Goal: Check status: Check status

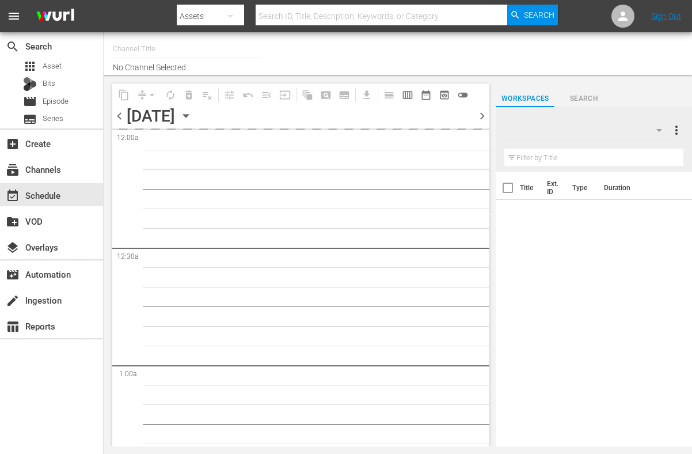
type input "AIR & SPACE (1684)"
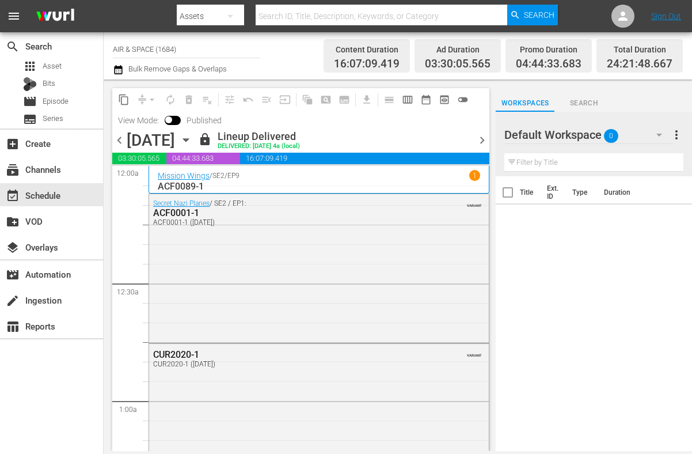
click at [487, 138] on span "chevron_right" at bounding box center [482, 140] width 14 height 14
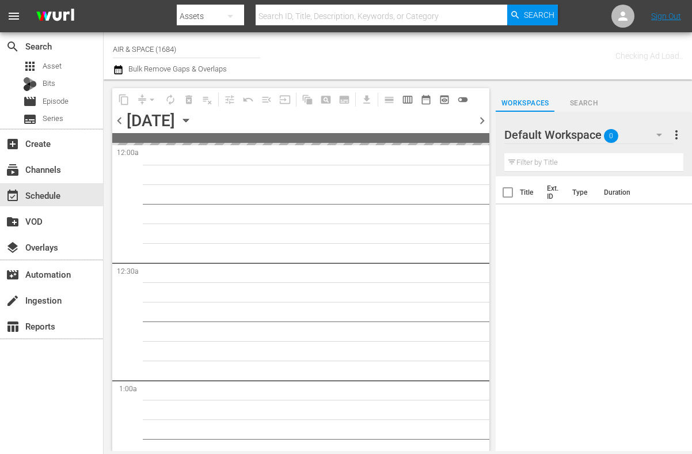
click at [487, 138] on span at bounding box center [300, 138] width 377 height 10
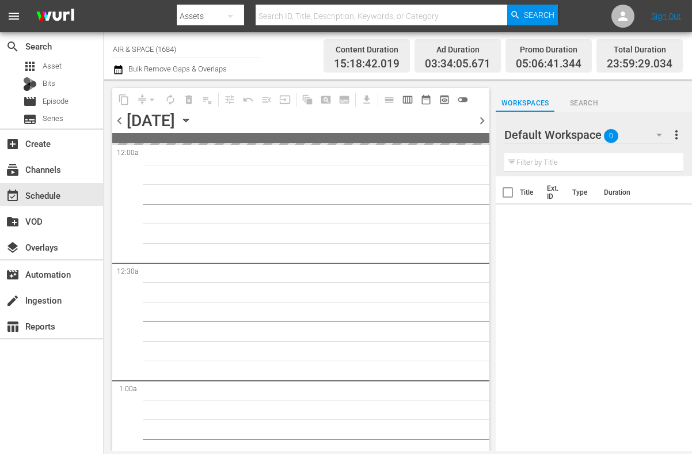
click at [487, 138] on span at bounding box center [300, 138] width 377 height 10
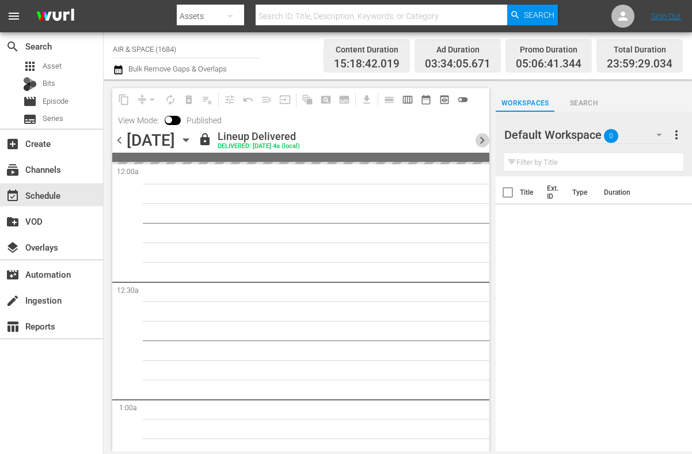
click at [487, 138] on span "chevron_right" at bounding box center [482, 140] width 14 height 14
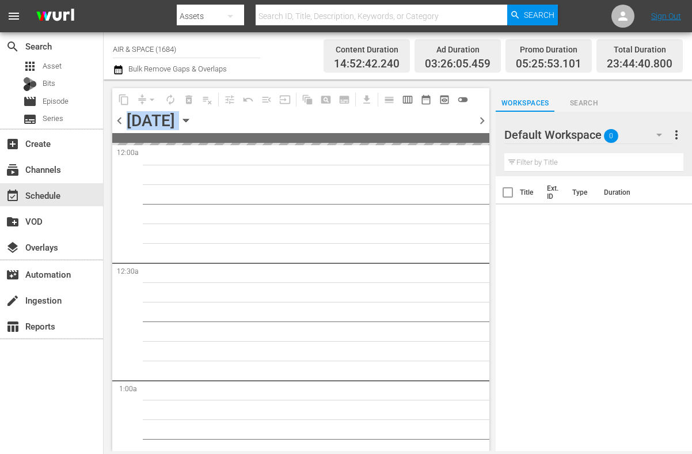
click at [487, 138] on span at bounding box center [300, 138] width 377 height 10
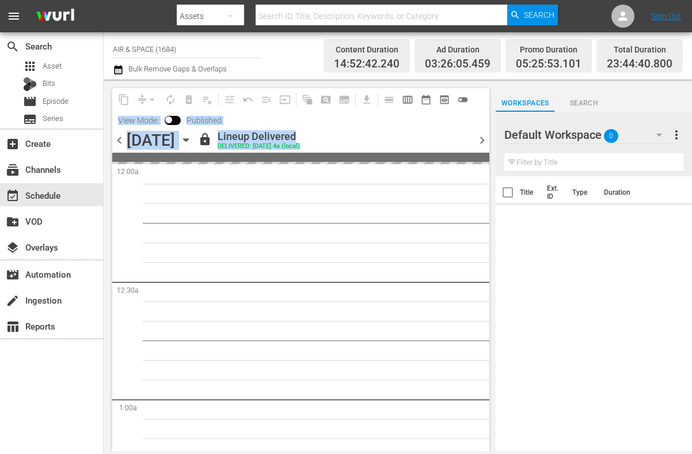
click at [483, 137] on span "chevron_right" at bounding box center [482, 140] width 14 height 14
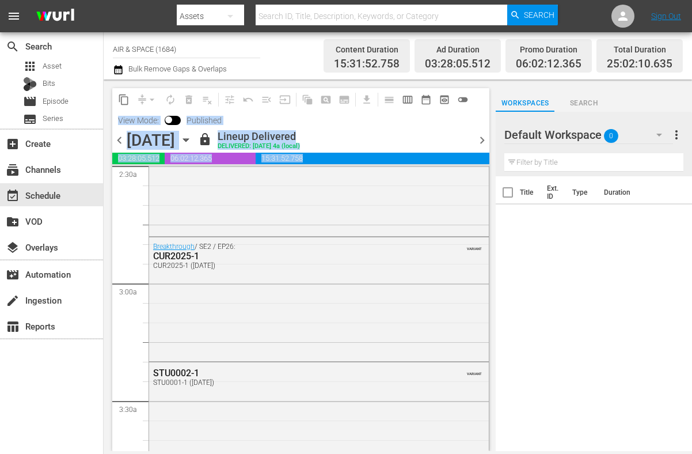
scroll to position [593, 0]
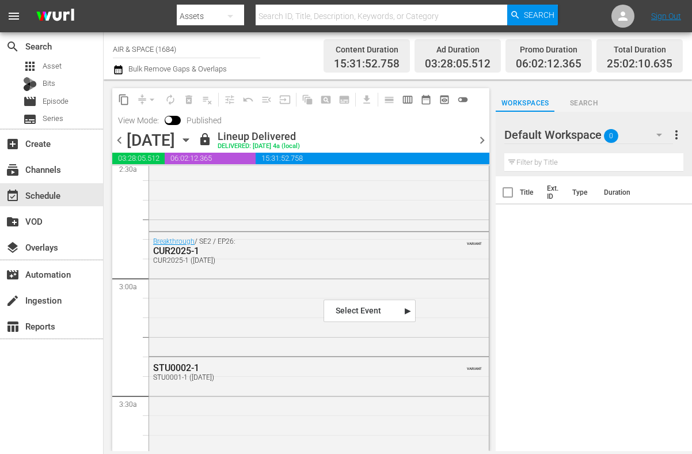
drag, startPoint x: 324, startPoint y: 298, endPoint x: 411, endPoint y: 103, distance: 214.2
click at [480, 133] on span "chevron_right" at bounding box center [482, 140] width 14 height 14
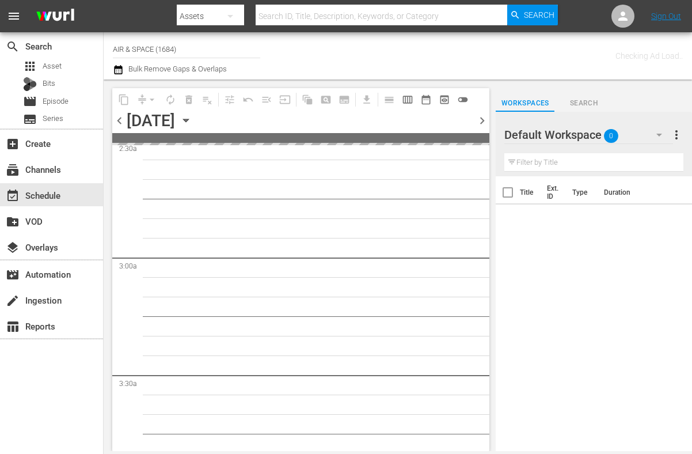
scroll to position [632, 0]
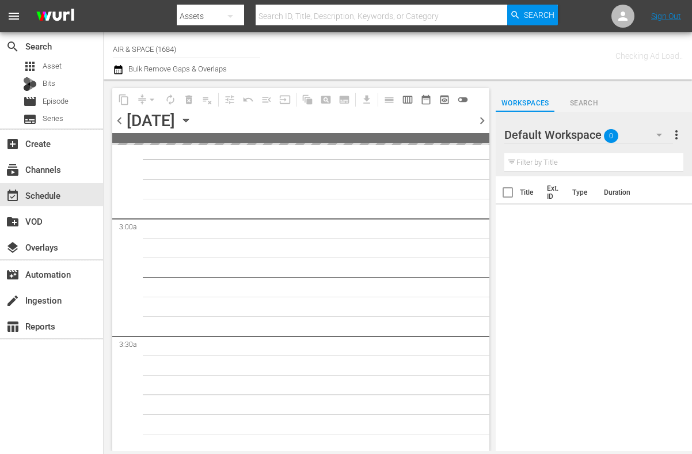
click at [480, 133] on span at bounding box center [300, 138] width 377 height 10
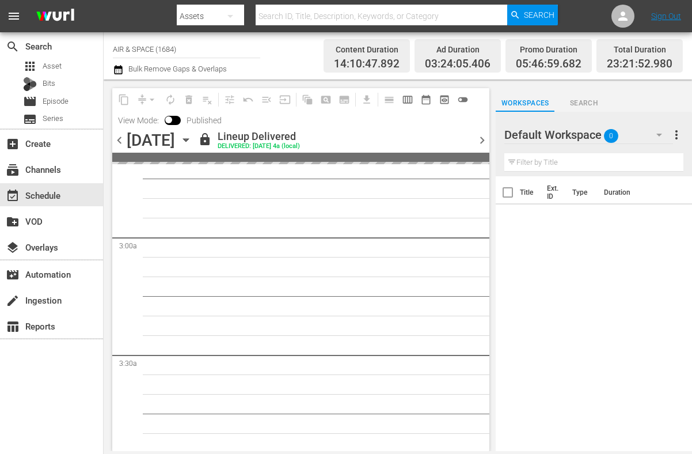
click at [480, 133] on div "content_copy compress arrow_drop_down autorenew_outlined delete_forever_outline…" at bounding box center [300, 269] width 377 height 363
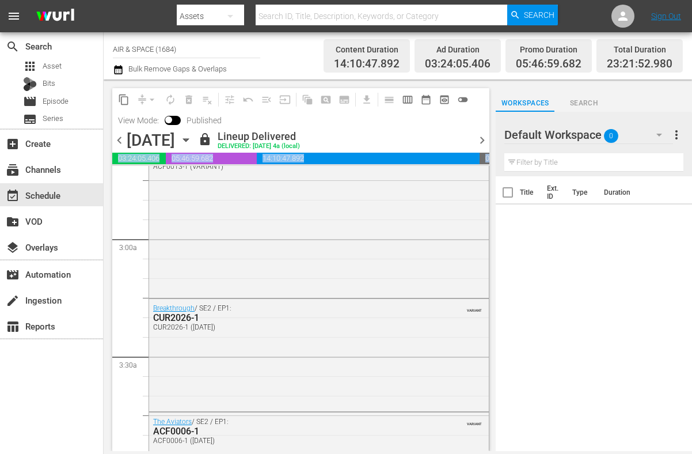
click at [480, 138] on span "chevron_right" at bounding box center [482, 140] width 14 height 14
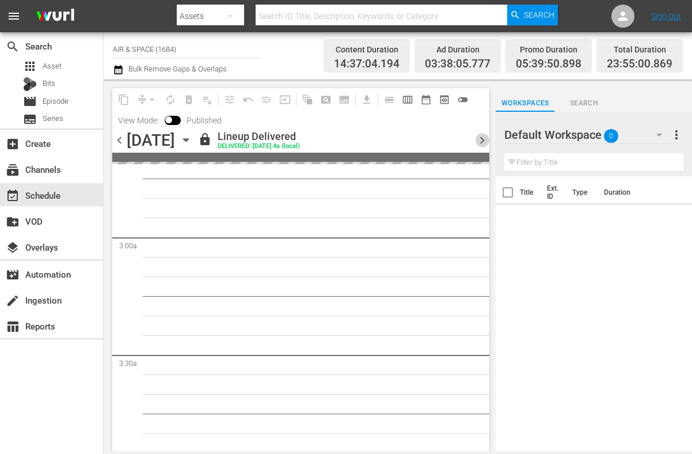
click at [480, 139] on span "chevron_right" at bounding box center [482, 140] width 14 height 14
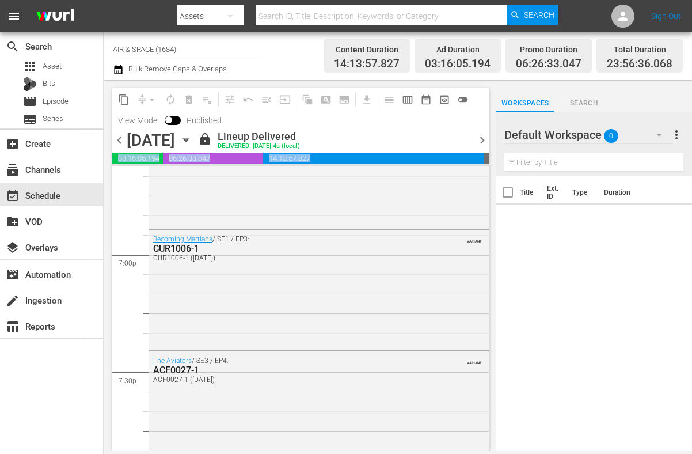
scroll to position [4379, 0]
